Goal: Information Seeking & Learning: Find specific fact

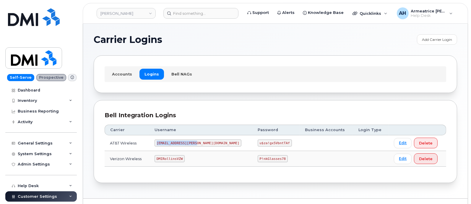
drag, startPoint x: 165, startPoint y: 143, endPoint x: 207, endPoint y: 145, distance: 41.5
click at [207, 145] on td "[EMAIL_ADDRESS][PERSON_NAME][DOMAIN_NAME]" at bounding box center [200, 143] width 103 height 16
copy code "MS-Rollins@dminc.com"
drag, startPoint x: 230, startPoint y: 142, endPoint x: 263, endPoint y: 146, distance: 33.3
click at [263, 146] on td "u$za!gx5VbntTAf" at bounding box center [276, 143] width 48 height 16
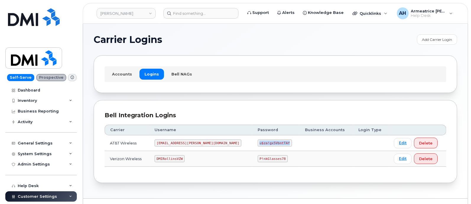
copy code "u$za!gx5VbntTAf"
click at [185, 13] on input at bounding box center [200, 13] width 75 height 11
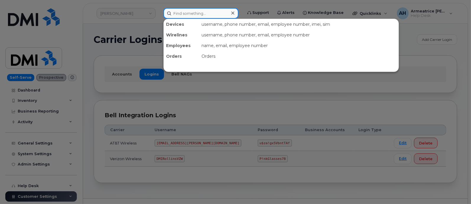
paste input "864-741-1788"
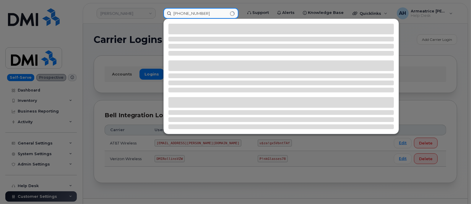
type input "864-741-1788"
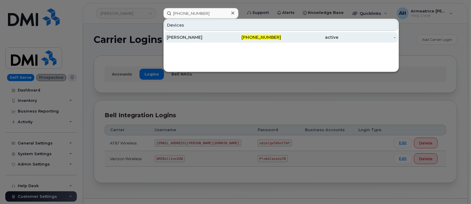
click at [200, 36] on div "Patrick Prince" at bounding box center [195, 37] width 57 height 6
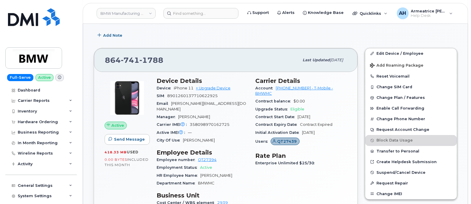
scroll to position [161, 0]
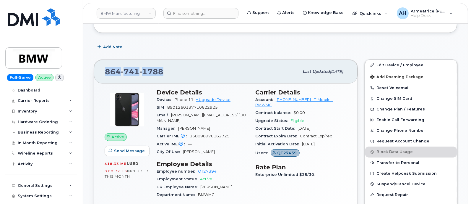
drag, startPoint x: 106, startPoint y: 70, endPoint x: 167, endPoint y: 72, distance: 60.9
click at [167, 72] on div "864 741 1788" at bounding box center [202, 71] width 194 height 12
copy span "864 741 1788"
click at [46, 121] on div "Hardware Ordering" at bounding box center [38, 121] width 40 height 5
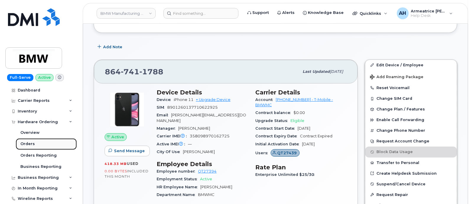
click at [41, 143] on link "Orders" at bounding box center [46, 143] width 61 height 11
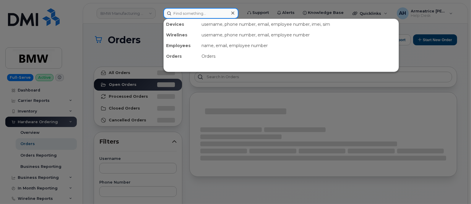
click at [189, 12] on input at bounding box center [200, 13] width 75 height 11
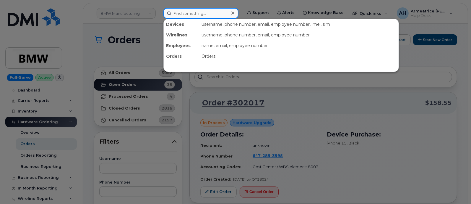
paste input "8647411788"
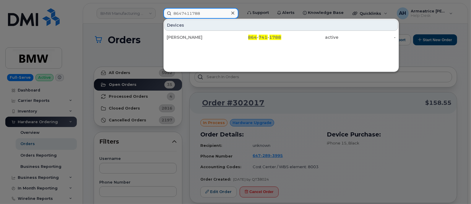
type input "8647411788"
click at [291, 91] on div at bounding box center [235, 102] width 471 height 204
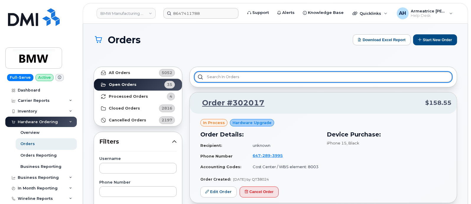
click at [224, 80] on input "text" at bounding box center [323, 77] width 258 height 11
paste input "8647411788"
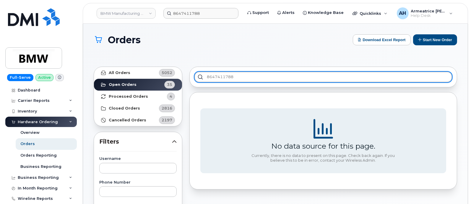
type input "8647411788"
drag, startPoint x: 251, startPoint y: 77, endPoint x: 179, endPoint y: 81, distance: 71.9
type input "Patrick Prin"
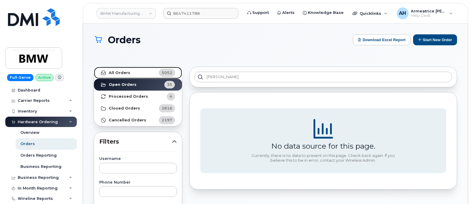
click at [151, 71] on link "All Orders 5052" at bounding box center [138, 73] width 88 height 12
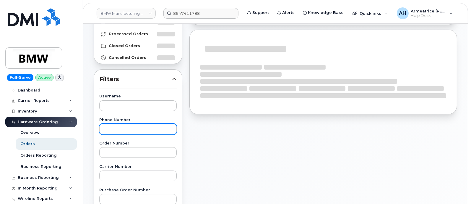
scroll to position [74, 0]
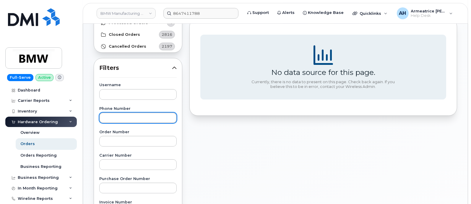
click at [130, 117] on input "text" at bounding box center [137, 117] width 77 height 11
paste input "8647411788"
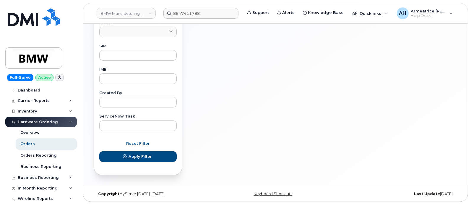
scroll to position [300, 0]
type input "8647411788"
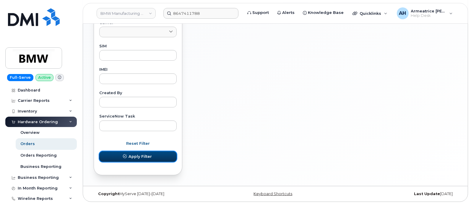
click at [143, 156] on span "Apply Filter" at bounding box center [140, 156] width 23 height 6
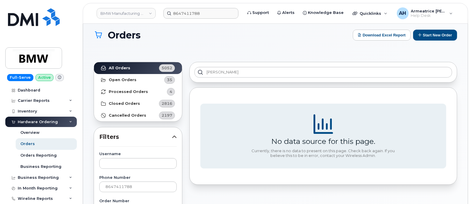
scroll to position [4, 0]
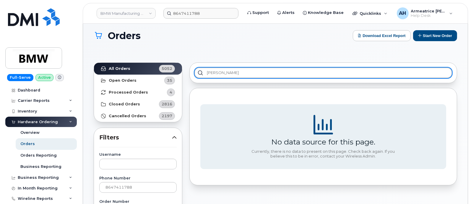
drag, startPoint x: 232, startPoint y: 72, endPoint x: 194, endPoint y: 77, distance: 38.7
click at [194, 77] on div "Patrick Prin" at bounding box center [323, 72] width 268 height 21
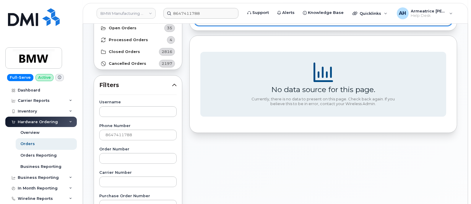
scroll to position [115, 0]
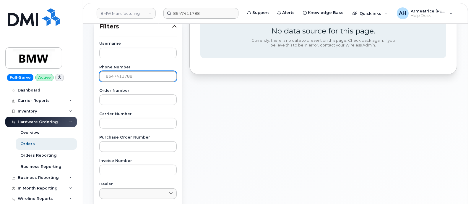
click at [133, 76] on input "8647411788" at bounding box center [137, 76] width 77 height 11
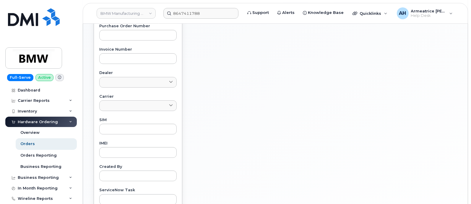
scroll to position [300, 0]
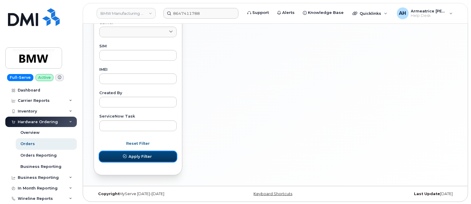
click at [137, 154] on span "Apply Filter" at bounding box center [140, 156] width 23 height 6
click at [142, 156] on span "Apply Filter" at bounding box center [140, 156] width 23 height 6
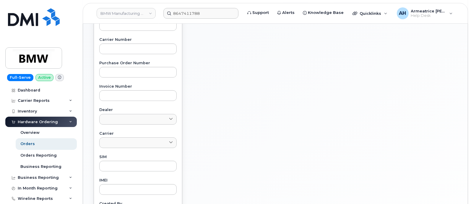
scroll to position [41, 0]
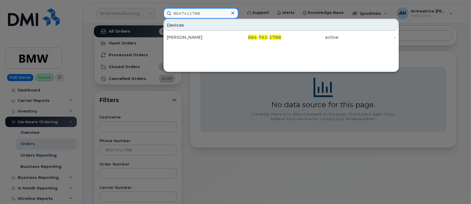
drag, startPoint x: 202, startPoint y: 14, endPoint x: 150, endPoint y: 14, distance: 52.0
click at [159, 14] on div "8647411788 Devices Patrick Prince 864 - 741 - 1788 active -" at bounding box center [201, 13] width 85 height 11
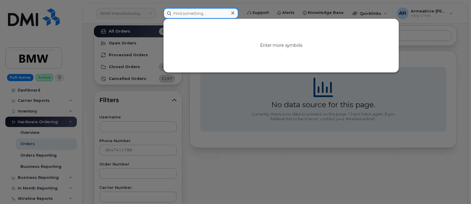
click at [189, 13] on input at bounding box center [200, 13] width 75 height 11
paste input "8647414843"
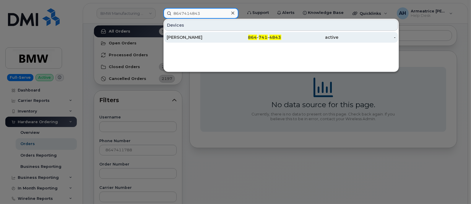
type input "8647414843"
click at [223, 38] on div "Patrick Prince" at bounding box center [195, 37] width 57 height 6
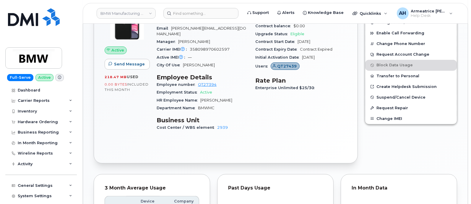
scroll to position [185, 0]
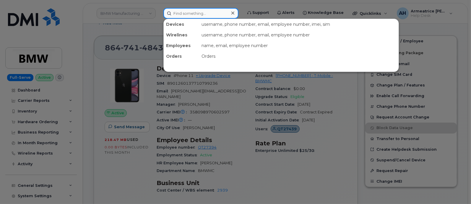
click at [198, 14] on input at bounding box center [200, 13] width 75 height 11
paste input "864-741-1616"
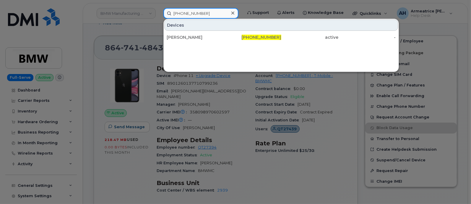
type input "864-741-1616"
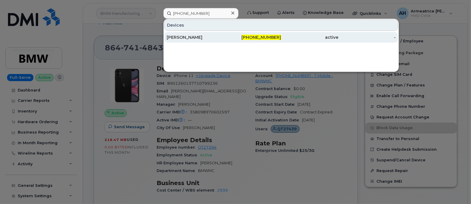
click at [197, 36] on div "[PERSON_NAME]" at bounding box center [195, 37] width 57 height 6
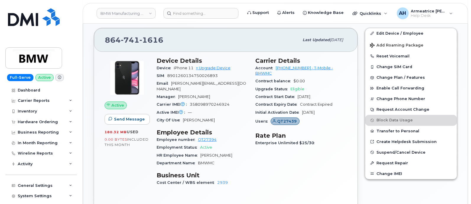
scroll to position [198, 0]
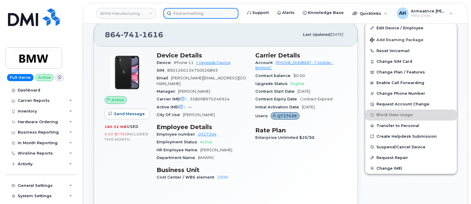
drag, startPoint x: 197, startPoint y: 9, endPoint x: 198, endPoint y: 12, distance: 3.4
click at [198, 11] on input at bounding box center [200, 13] width 75 height 11
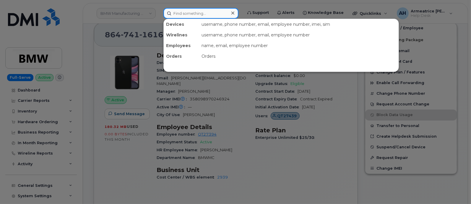
paste input "864-652-4364"
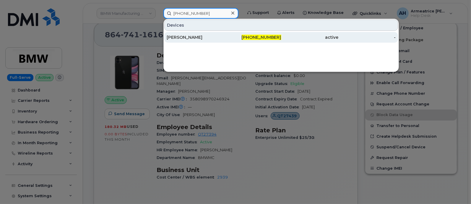
type input "864-652-4364"
click at [231, 37] on div "864-652-4364" at bounding box center [252, 37] width 57 height 6
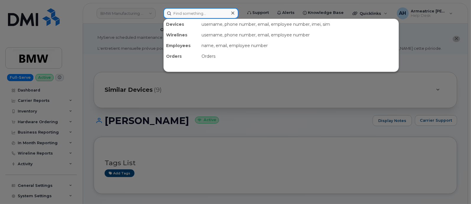
click at [192, 17] on input at bounding box center [200, 13] width 75 height 11
paste input "[PHONE_NUMBER]"
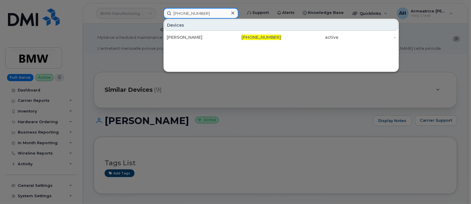
type input "[PHONE_NUMBER]"
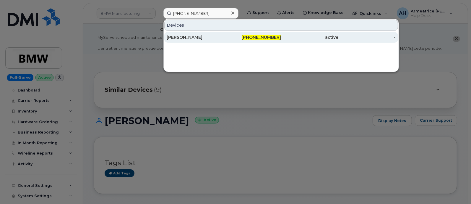
drag, startPoint x: 261, startPoint y: 37, endPoint x: 218, endPoint y: 42, distance: 43.1
click at [235, 67] on div "Devices [PERSON_NAME] [PHONE_NUMBER] active -" at bounding box center [281, 45] width 236 height 53
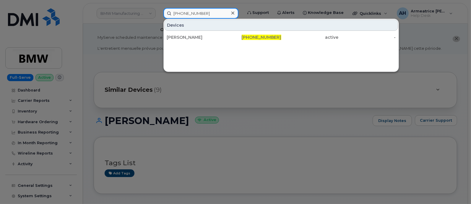
drag, startPoint x: 204, startPoint y: 11, endPoint x: 173, endPoint y: 12, distance: 30.8
click at [173, 12] on input "[PHONE_NUMBER]" at bounding box center [200, 13] width 75 height 11
click at [234, 14] on icon at bounding box center [232, 13] width 3 height 3
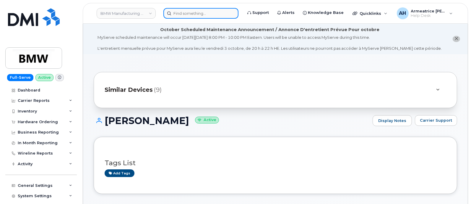
click at [207, 14] on input at bounding box center [200, 13] width 75 height 11
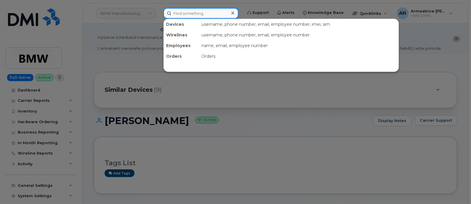
paste input "864-696-8480"
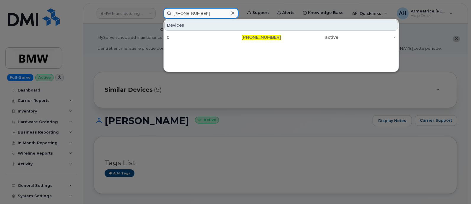
type input "864-696-8480"
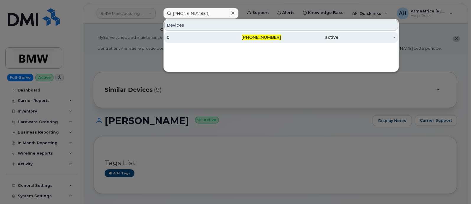
click at [254, 38] on span "864-696-8480" at bounding box center [262, 37] width 40 height 5
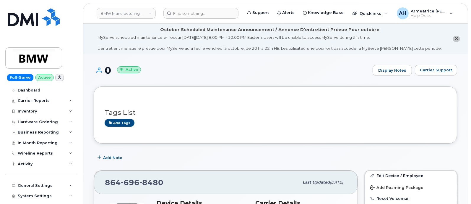
drag, startPoint x: 106, startPoint y: 70, endPoint x: 113, endPoint y: 71, distance: 8.0
click at [115, 72] on h1 "0 Active" at bounding box center [232, 70] width 276 height 10
copy h1 "0"
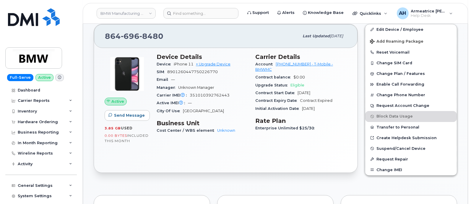
scroll to position [147, 0]
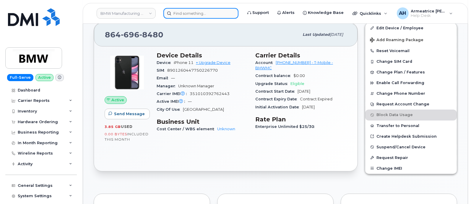
click at [181, 14] on input at bounding box center [200, 13] width 75 height 11
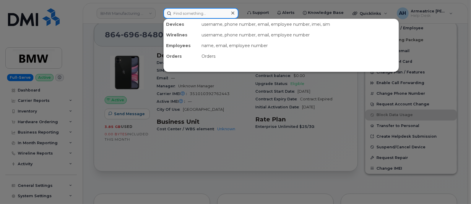
paste input "864-342-0359"
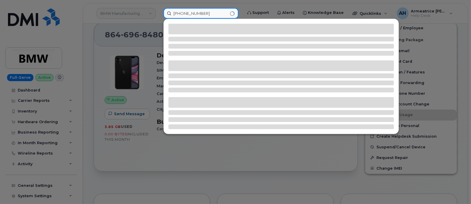
type input "864-342-0359"
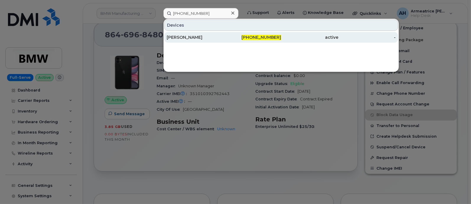
click at [253, 37] on span "864-342-0359" at bounding box center [262, 37] width 40 height 5
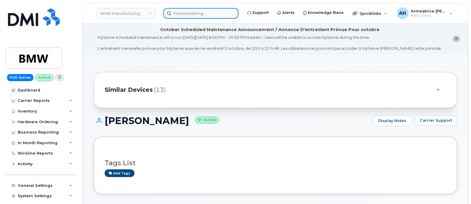
click at [189, 14] on input at bounding box center [200, 13] width 75 height 11
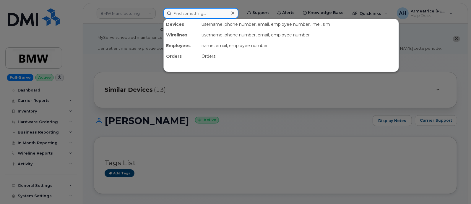
paste input "[PHONE_NUMBER]"
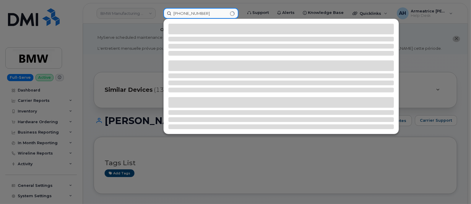
type input "[PHONE_NUMBER]"
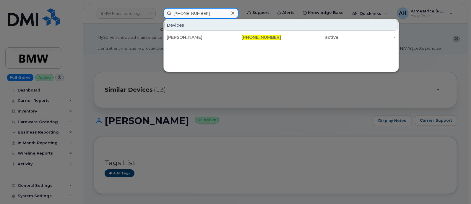
drag, startPoint x: 211, startPoint y: 14, endPoint x: 185, endPoint y: 13, distance: 26.4
click at [185, 13] on input "[PHONE_NUMBER]" at bounding box center [200, 13] width 75 height 11
click at [234, 12] on icon at bounding box center [232, 13] width 3 height 3
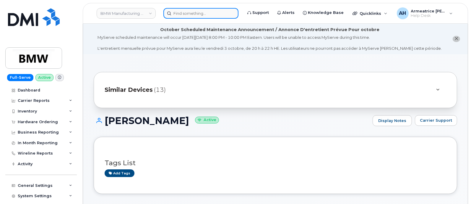
click at [193, 13] on input at bounding box center [200, 13] width 75 height 11
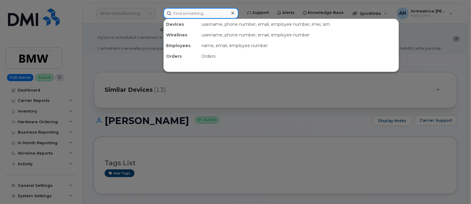
paste input "[PHONE_NUMBER]"
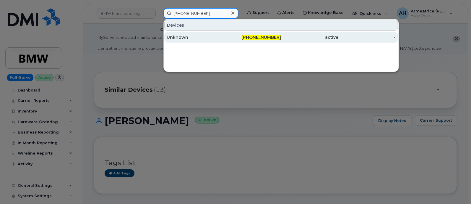
type input "[PHONE_NUMBER]"
click at [213, 39] on div "Unknown" at bounding box center [195, 37] width 57 height 6
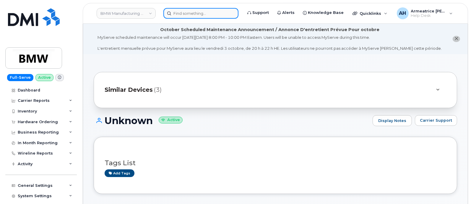
click at [198, 14] on input at bounding box center [200, 13] width 75 height 11
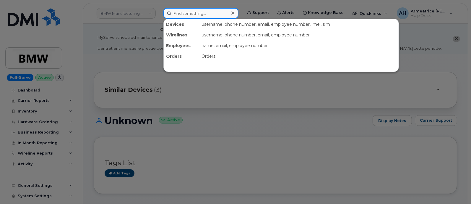
paste input "864-342-0319-"
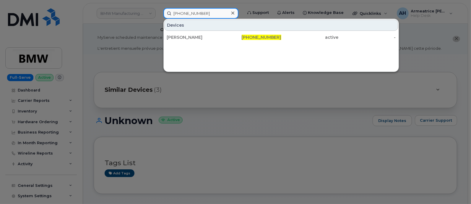
type input "864-342-0319"
click at [234, 13] on icon at bounding box center [232, 13] width 3 height 5
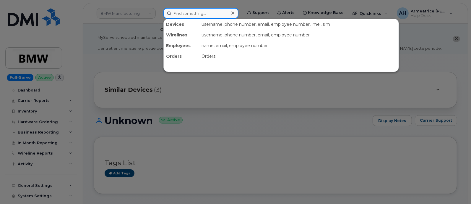
click at [211, 11] on input at bounding box center [200, 13] width 75 height 11
paste input "864-577-2166"
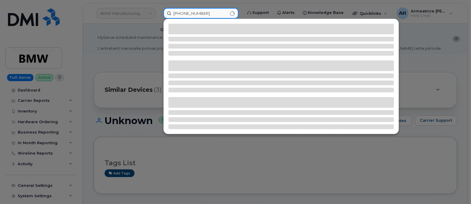
type input "864-577-2166"
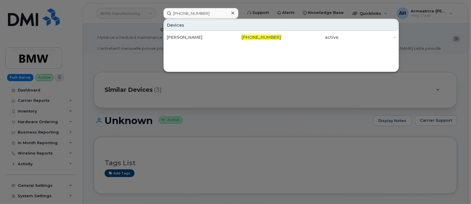
click at [234, 12] on icon at bounding box center [232, 13] width 3 height 3
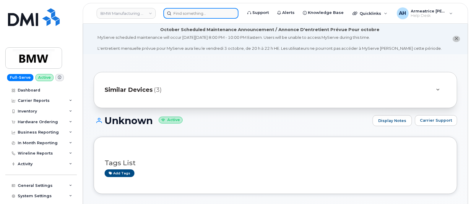
click at [197, 12] on input at bounding box center [200, 13] width 75 height 11
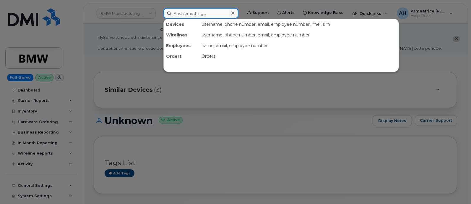
paste input "864-342-0334"
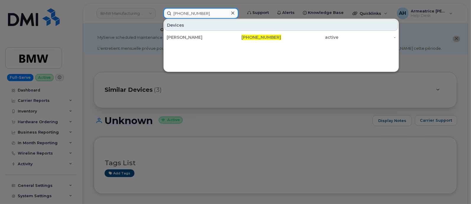
type input "864-342-0334"
click at [234, 12] on icon at bounding box center [232, 13] width 3 height 5
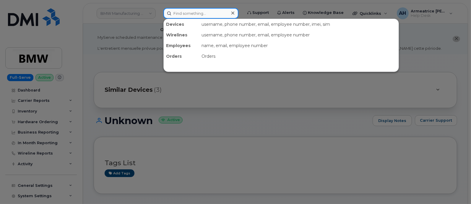
click at [195, 13] on input at bounding box center [200, 13] width 75 height 11
paste input "864-349-9018"
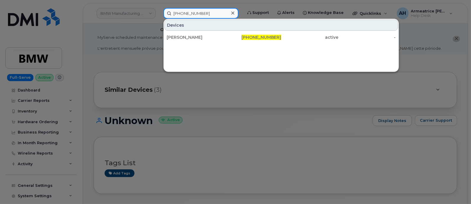
type input "864-349-9018"
click at [234, 12] on icon at bounding box center [232, 13] width 3 height 5
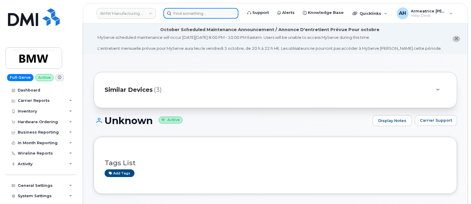
click at [211, 14] on input at bounding box center [200, 13] width 75 height 11
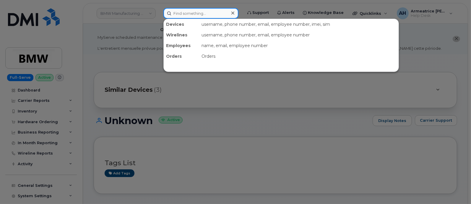
paste input "864-991-7606"
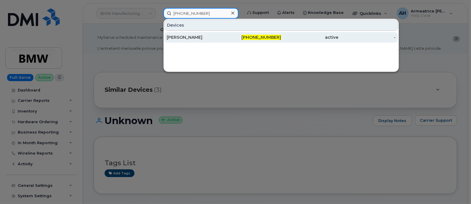
type input "864-991-7606"
click at [192, 36] on div "[PERSON_NAME]" at bounding box center [195, 37] width 57 height 6
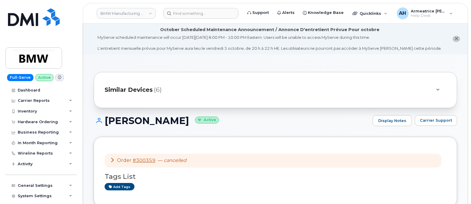
drag, startPoint x: 106, startPoint y: 119, endPoint x: 180, endPoint y: 123, distance: 73.7
click at [180, 123] on h1 "[PERSON_NAME] Active" at bounding box center [232, 120] width 276 height 10
copy h1 "[PERSON_NAME]"
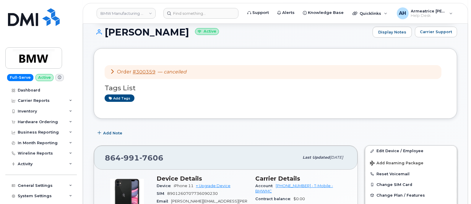
scroll to position [37, 0]
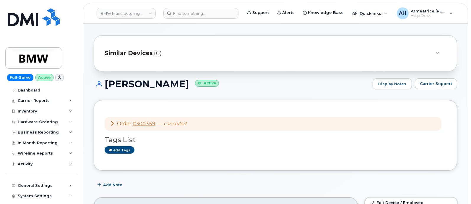
click at [112, 122] on icon at bounding box center [112, 123] width 5 height 5
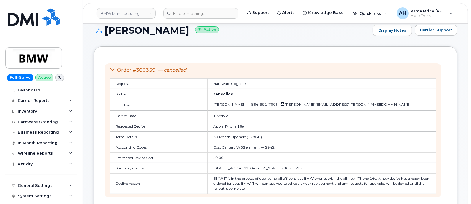
scroll to position [74, 0]
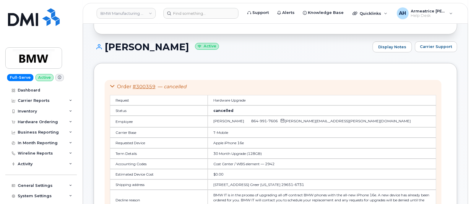
click at [111, 85] on icon at bounding box center [112, 86] width 5 height 5
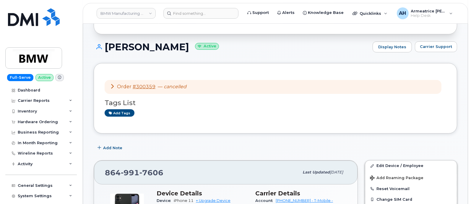
click at [112, 86] on icon at bounding box center [112, 86] width 5 height 5
